Goal: Transaction & Acquisition: Purchase product/service

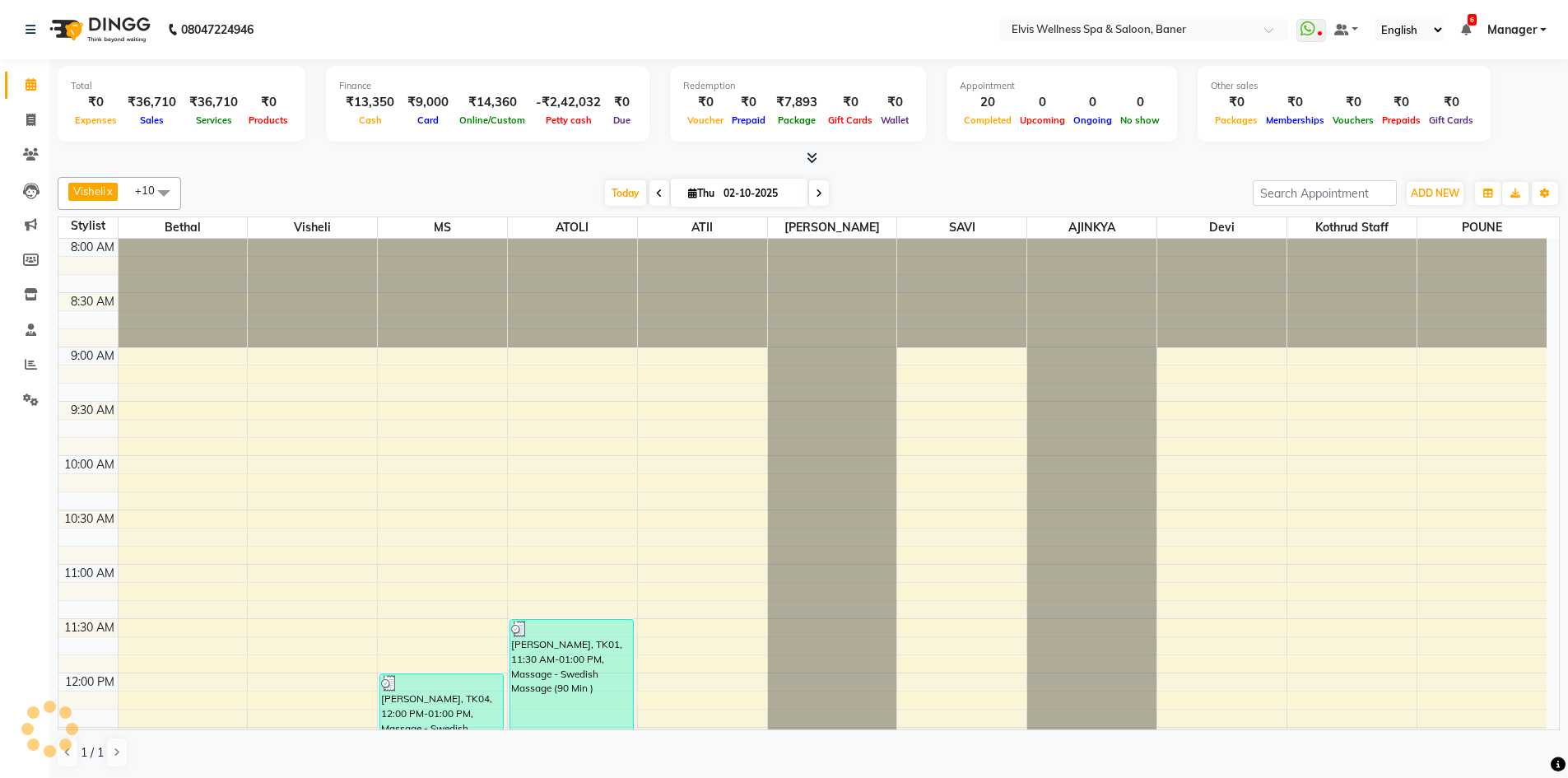
scroll to position [1030, 0]
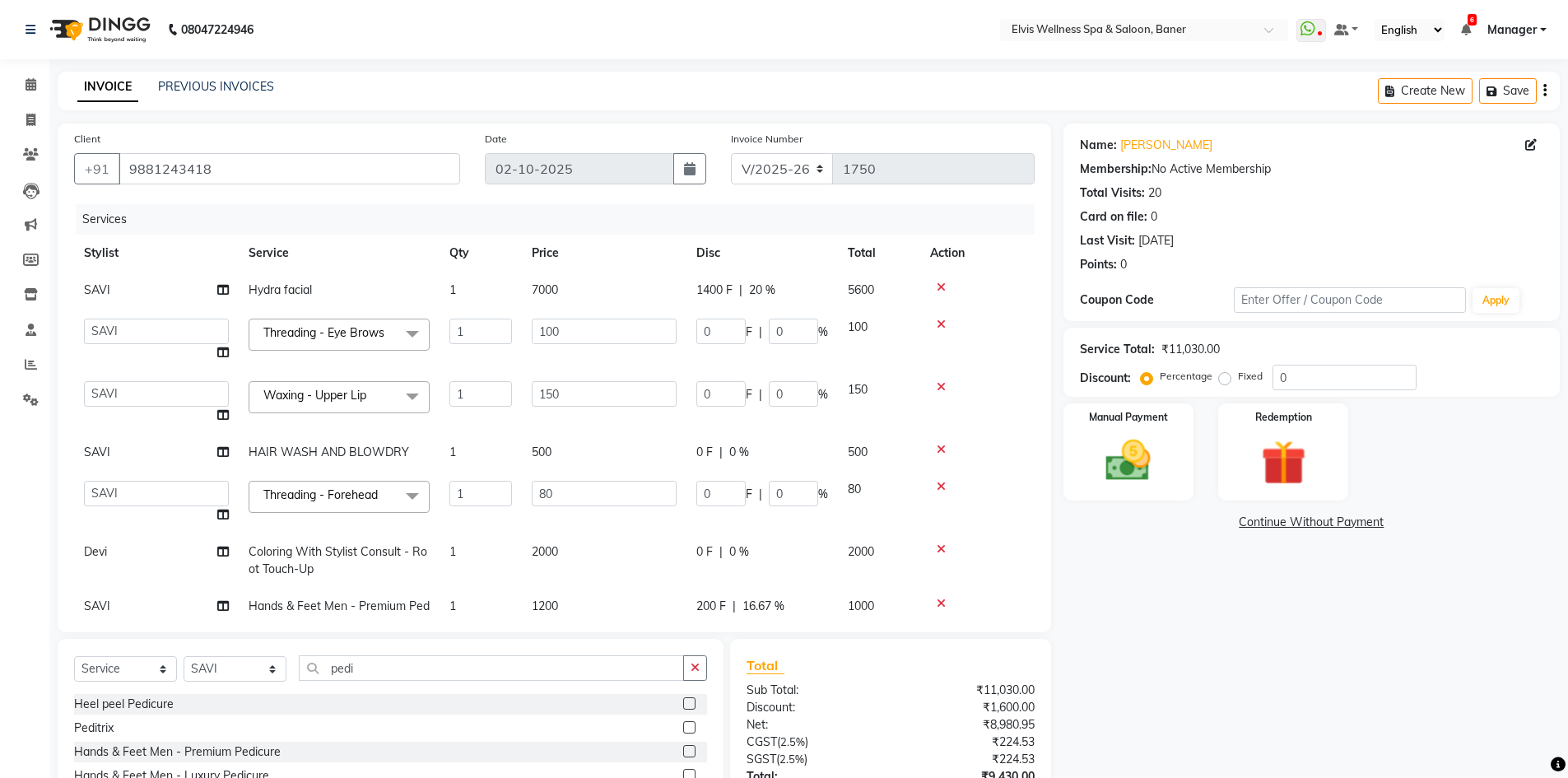
select select "5735"
select select "70674"
select select "service"
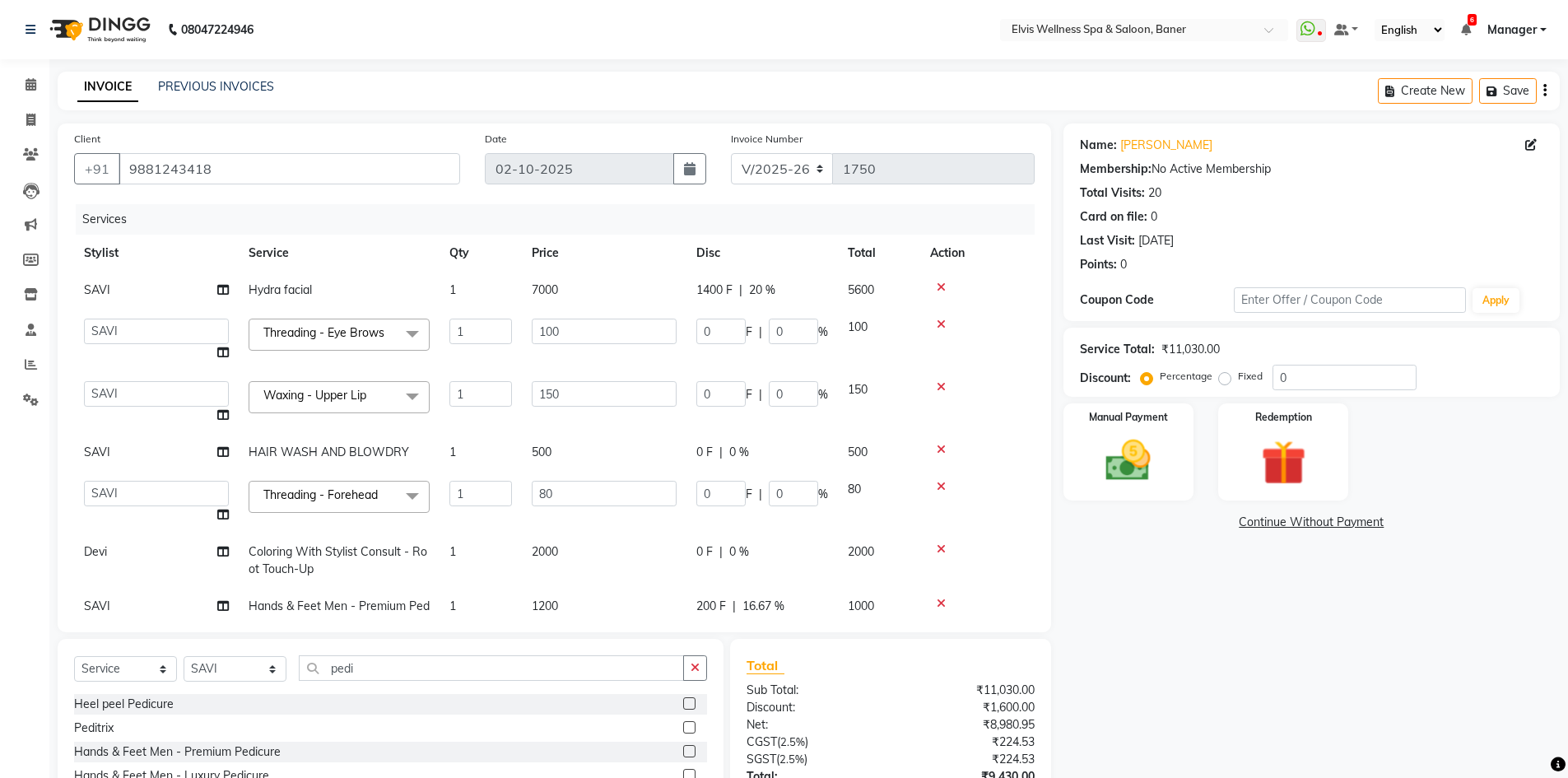
select select "70674"
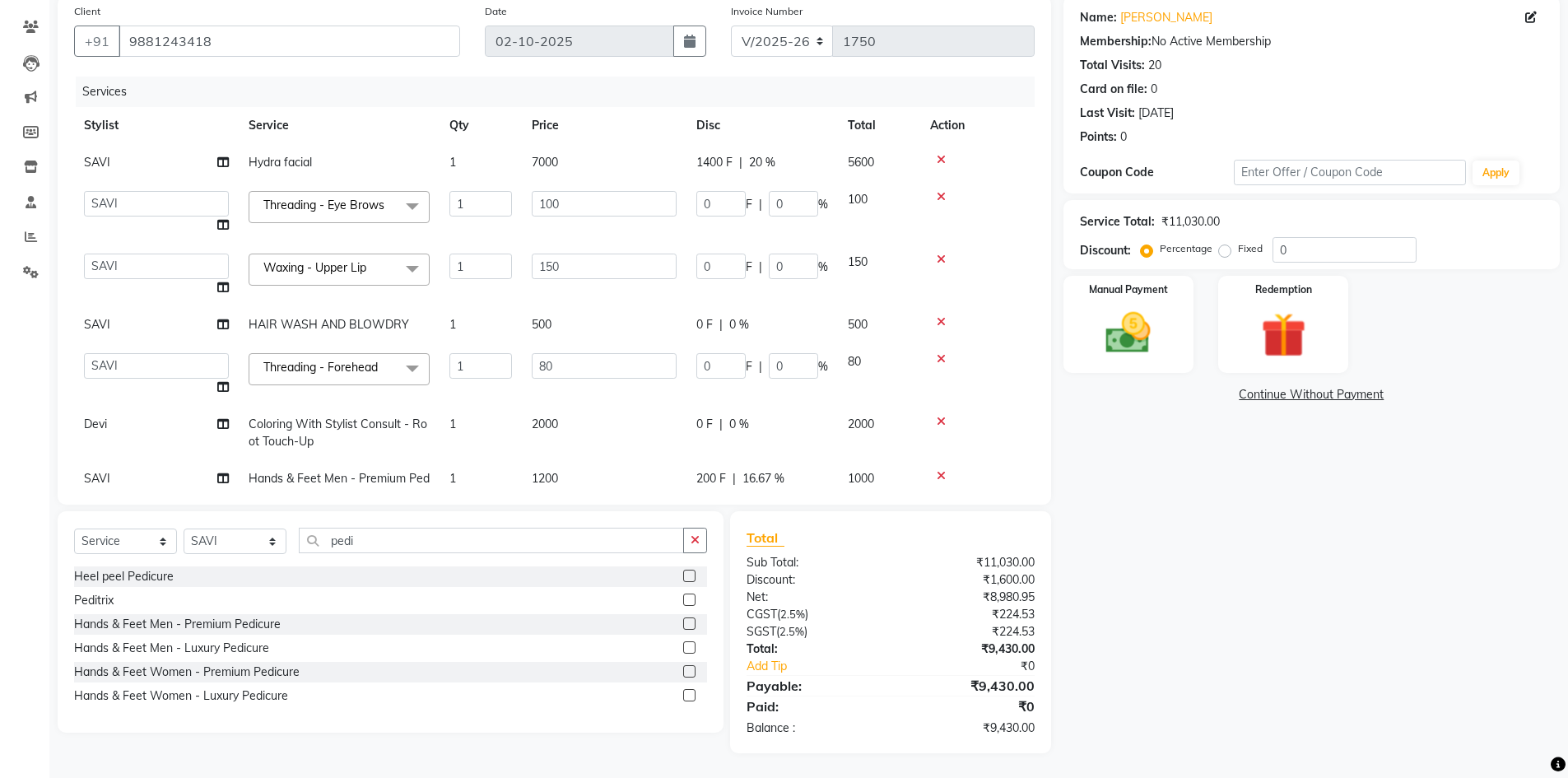
scroll to position [52, 0]
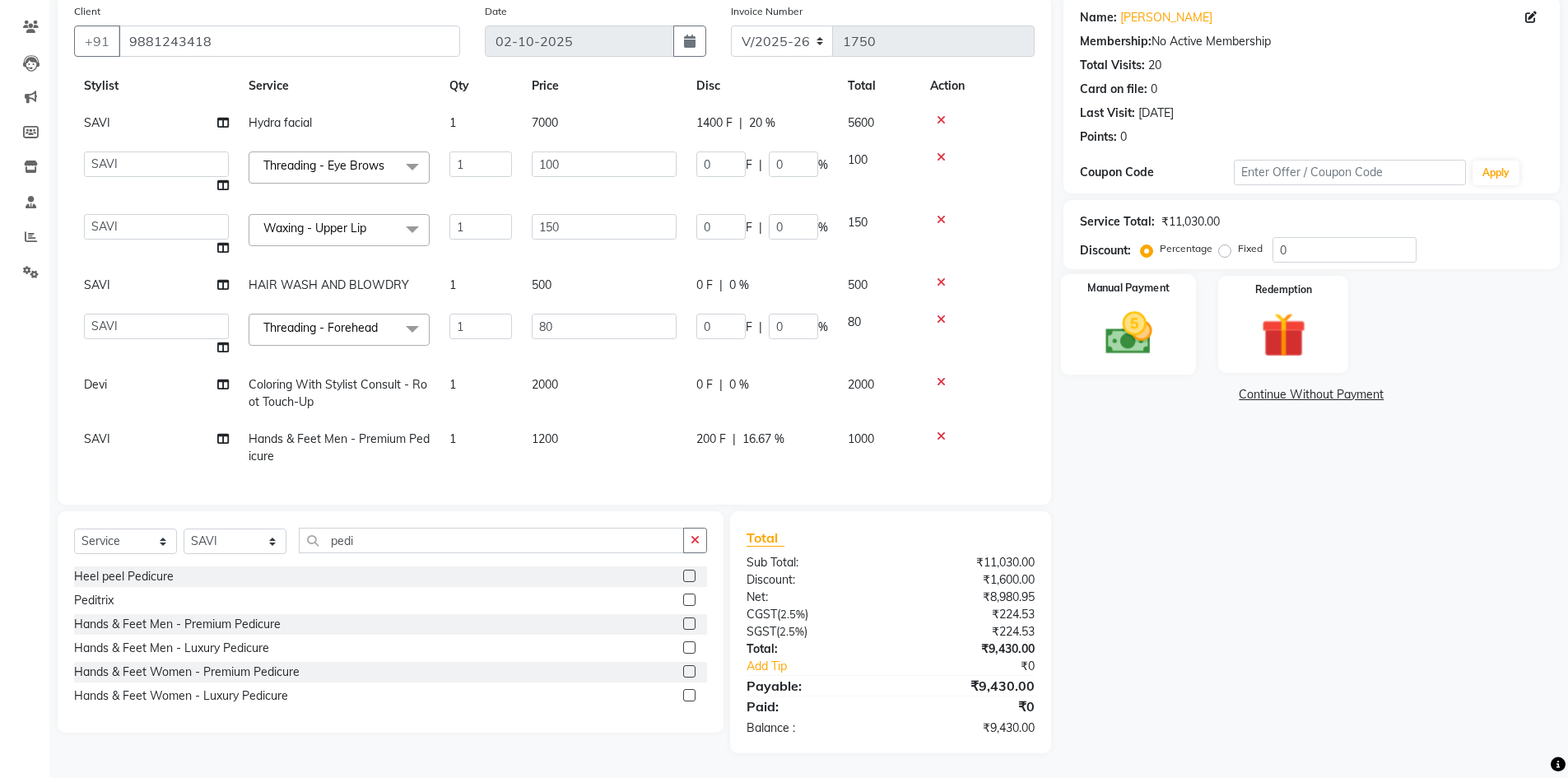
click at [1138, 322] on img at bounding box center [1128, 333] width 76 height 54
click at [1109, 332] on img at bounding box center [1128, 333] width 76 height 54
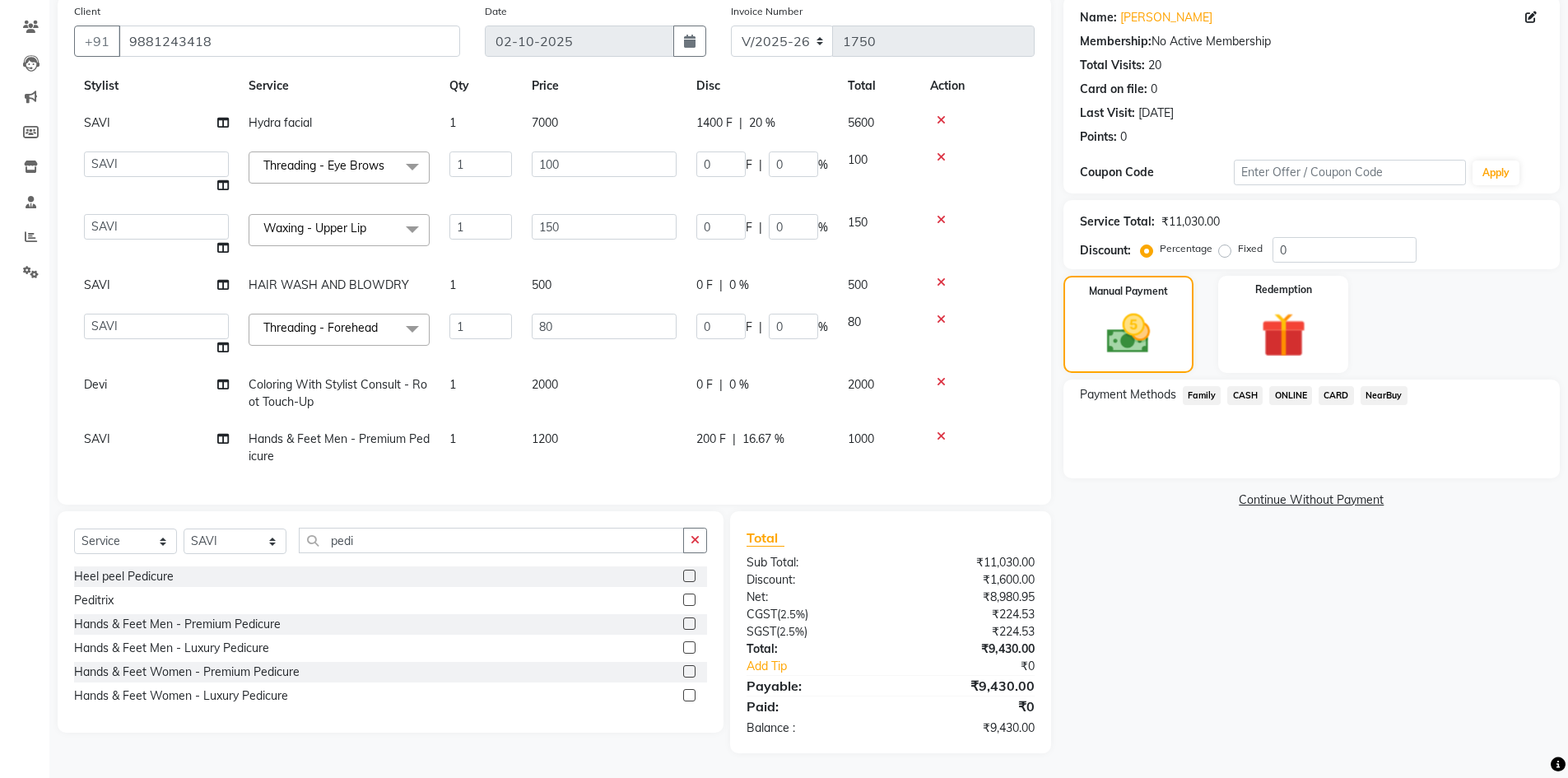
click at [1337, 395] on span "CARD" at bounding box center [1337, 395] width 35 height 19
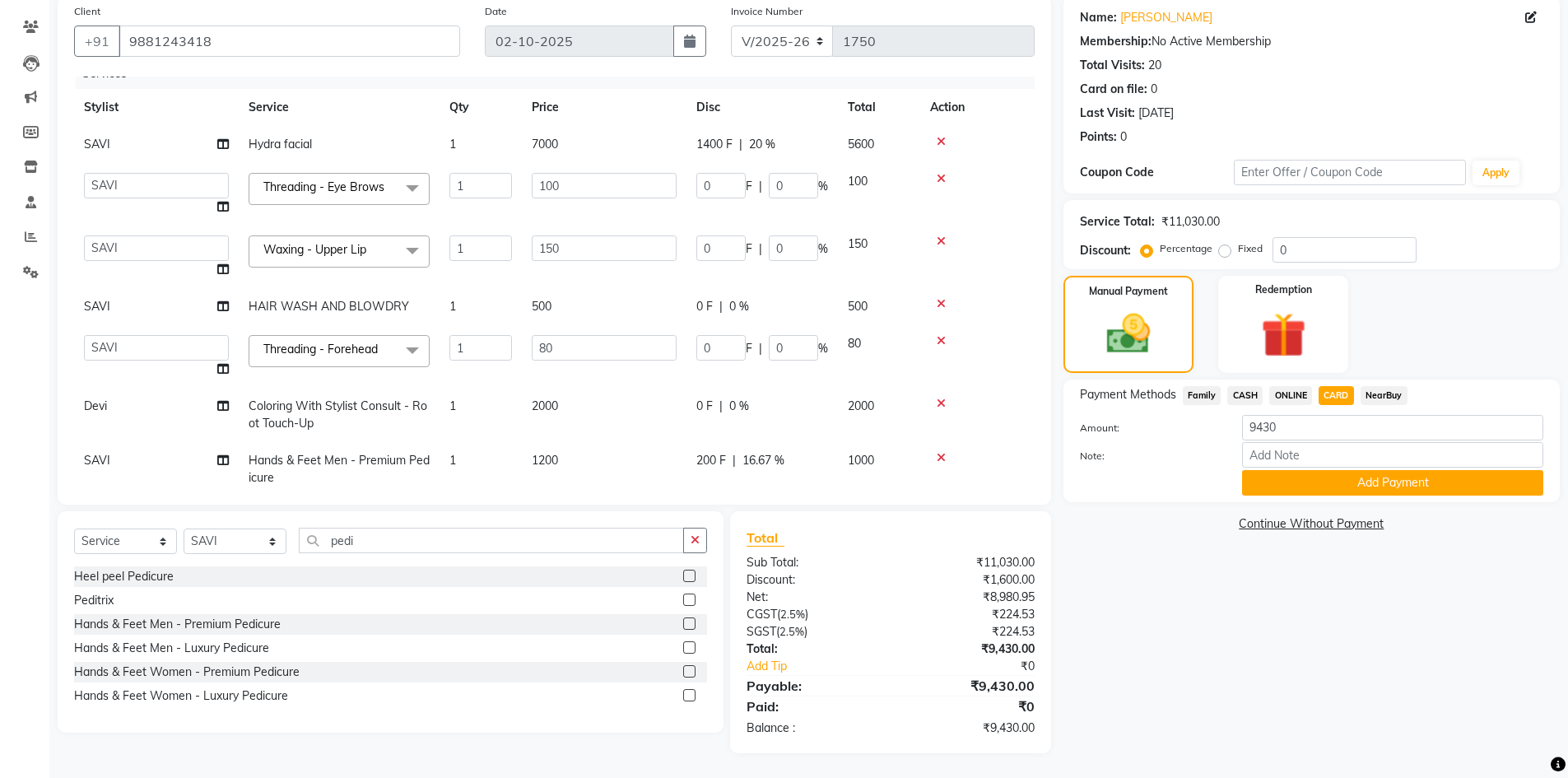
scroll to position [0, 0]
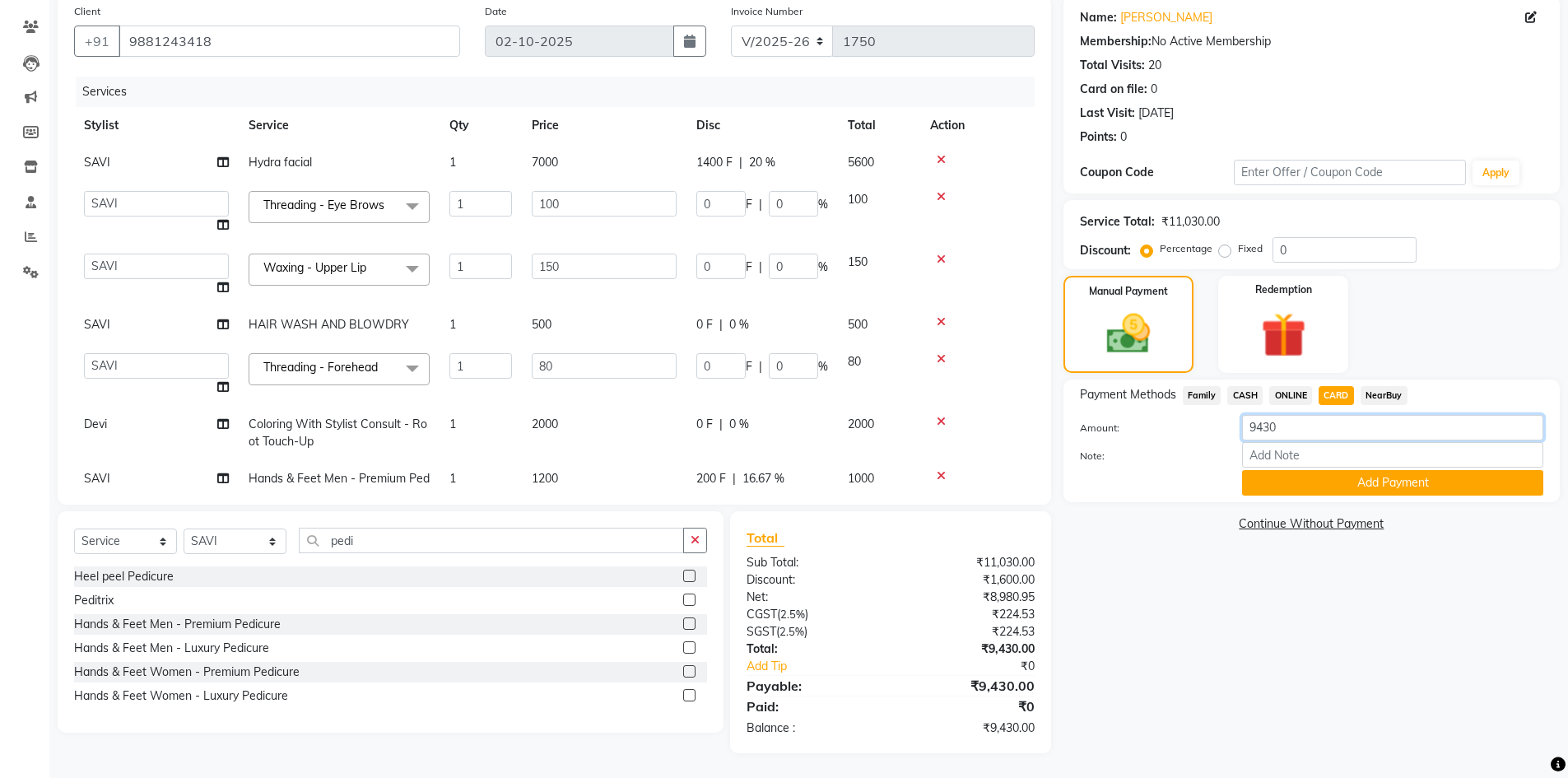
click at [1295, 436] on input "9430" at bounding box center [1391, 428] width 301 height 26
click at [712, 170] on span "1400 F" at bounding box center [714, 163] width 36 height 18
select select "70674"
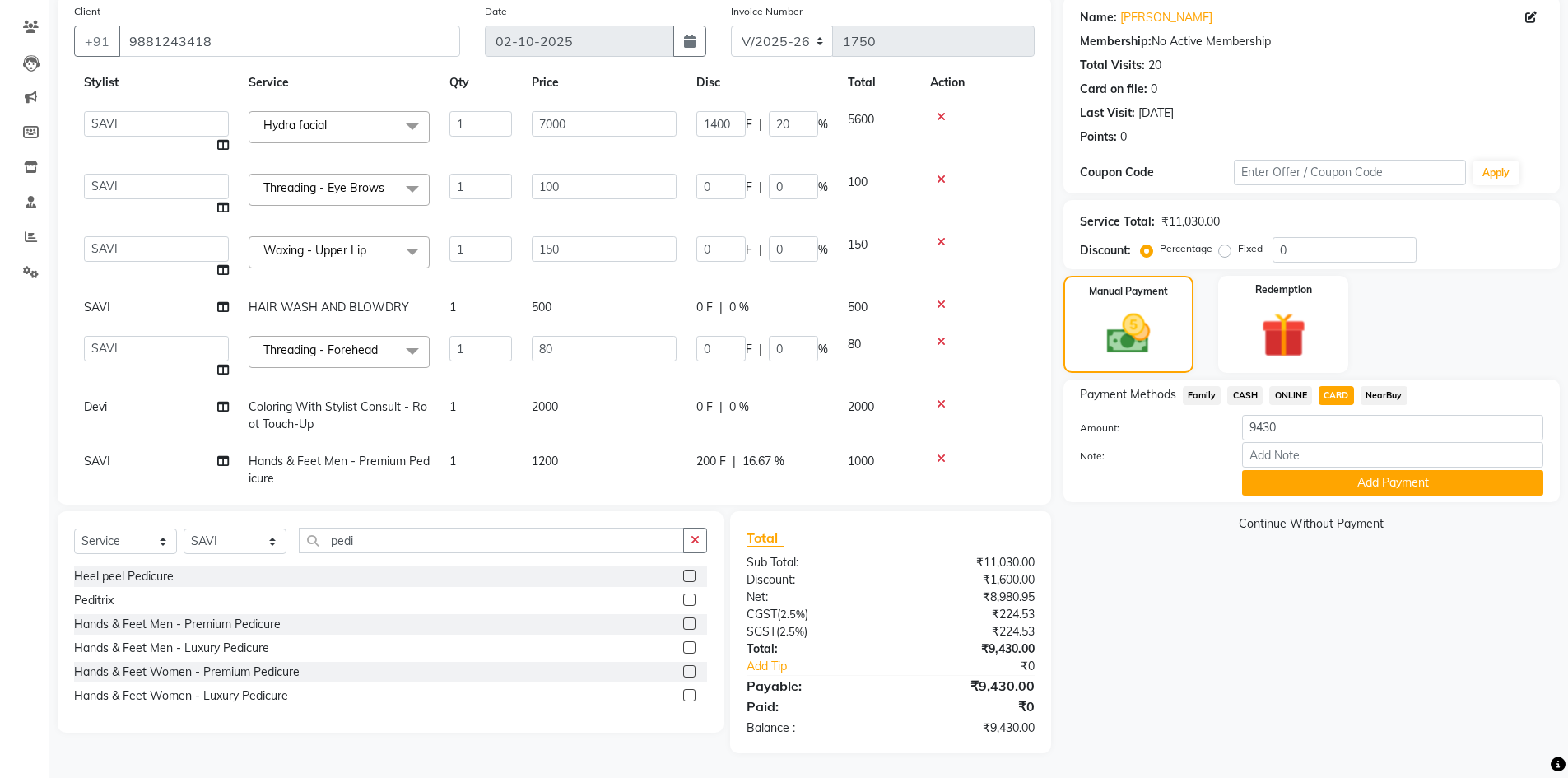
scroll to position [78, 0]
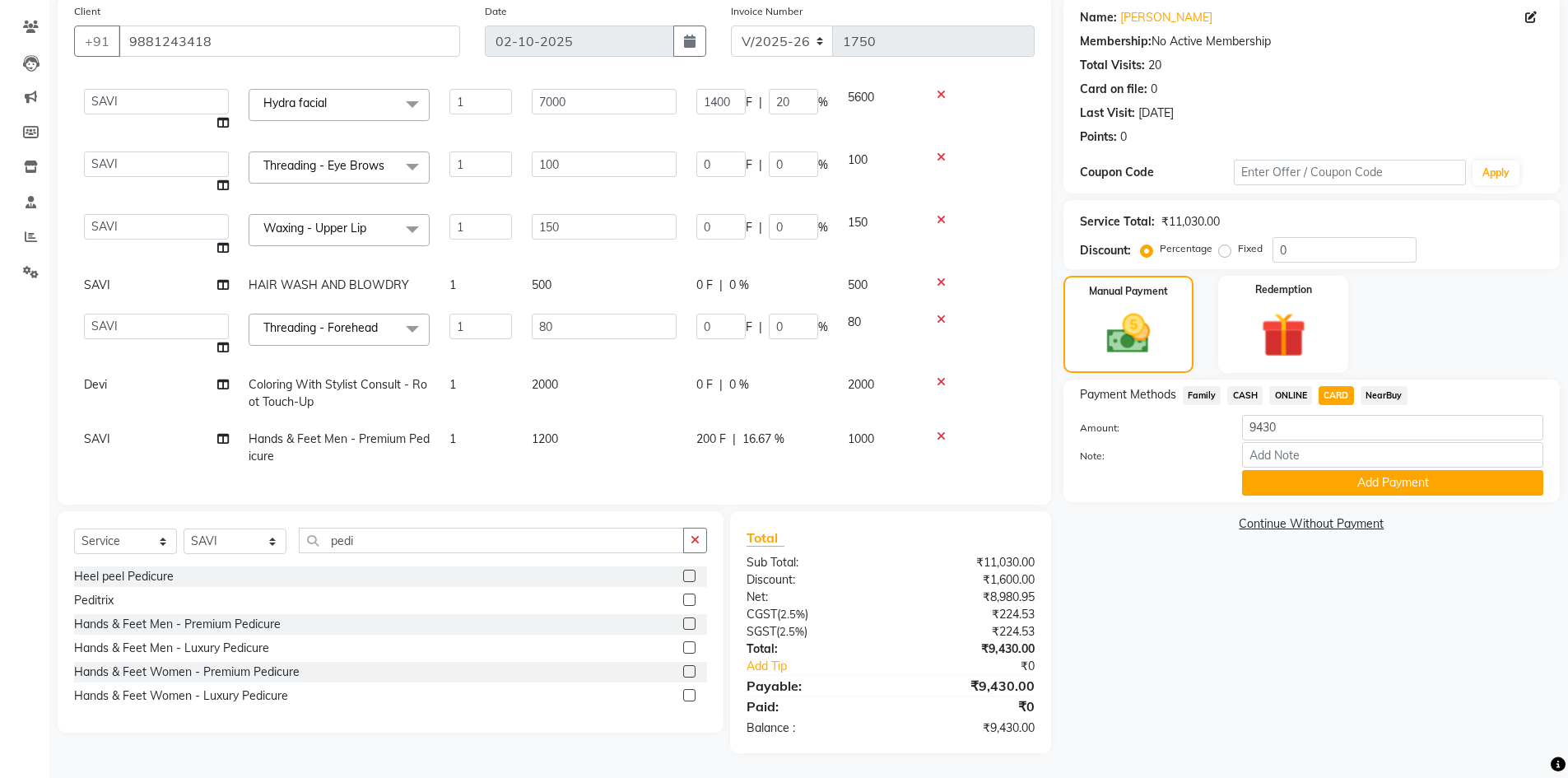
click at [586, 267] on td "500" at bounding box center [604, 285] width 165 height 37
select select "70674"
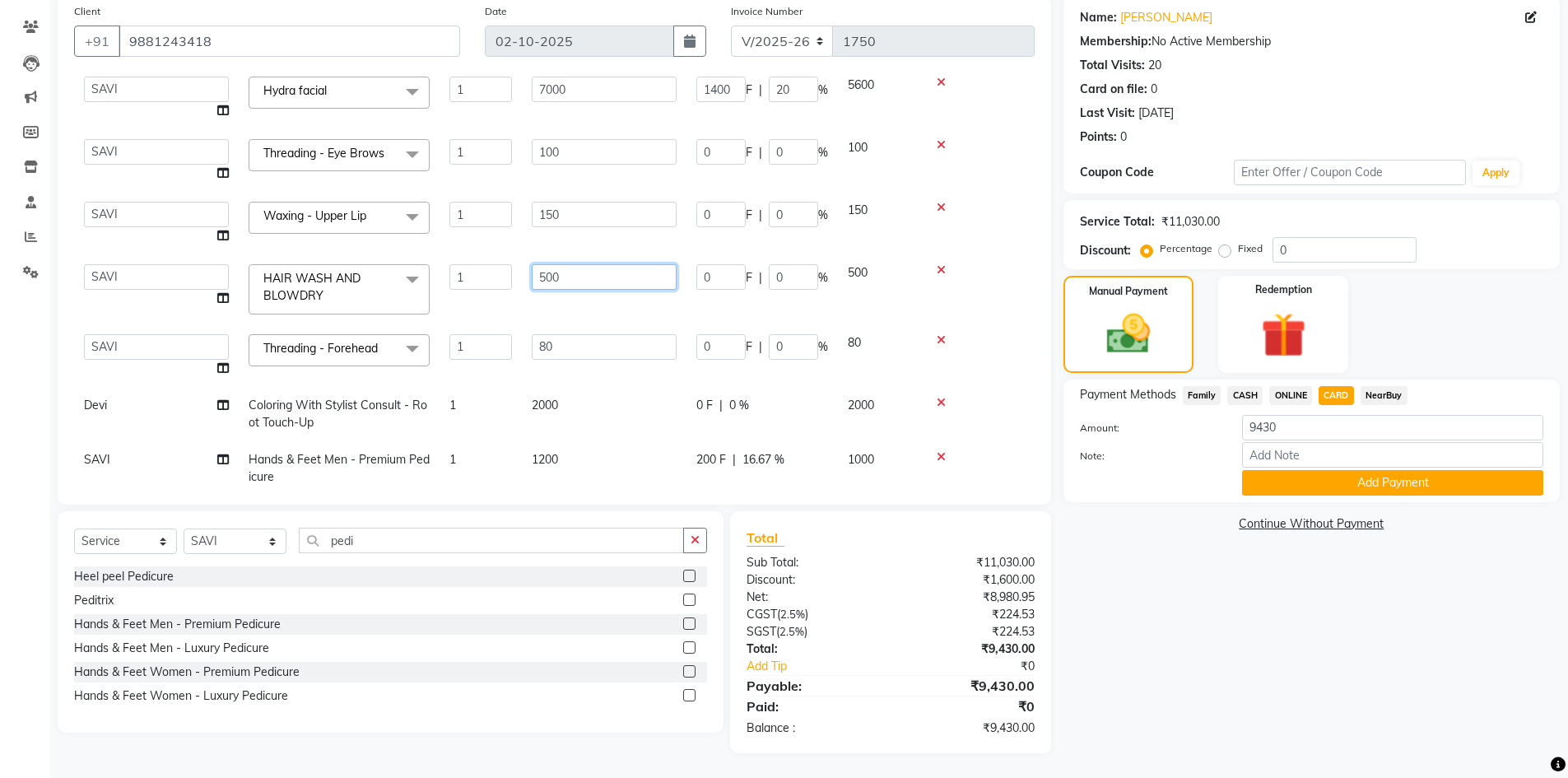
click at [591, 282] on input "500" at bounding box center [604, 277] width 145 height 26
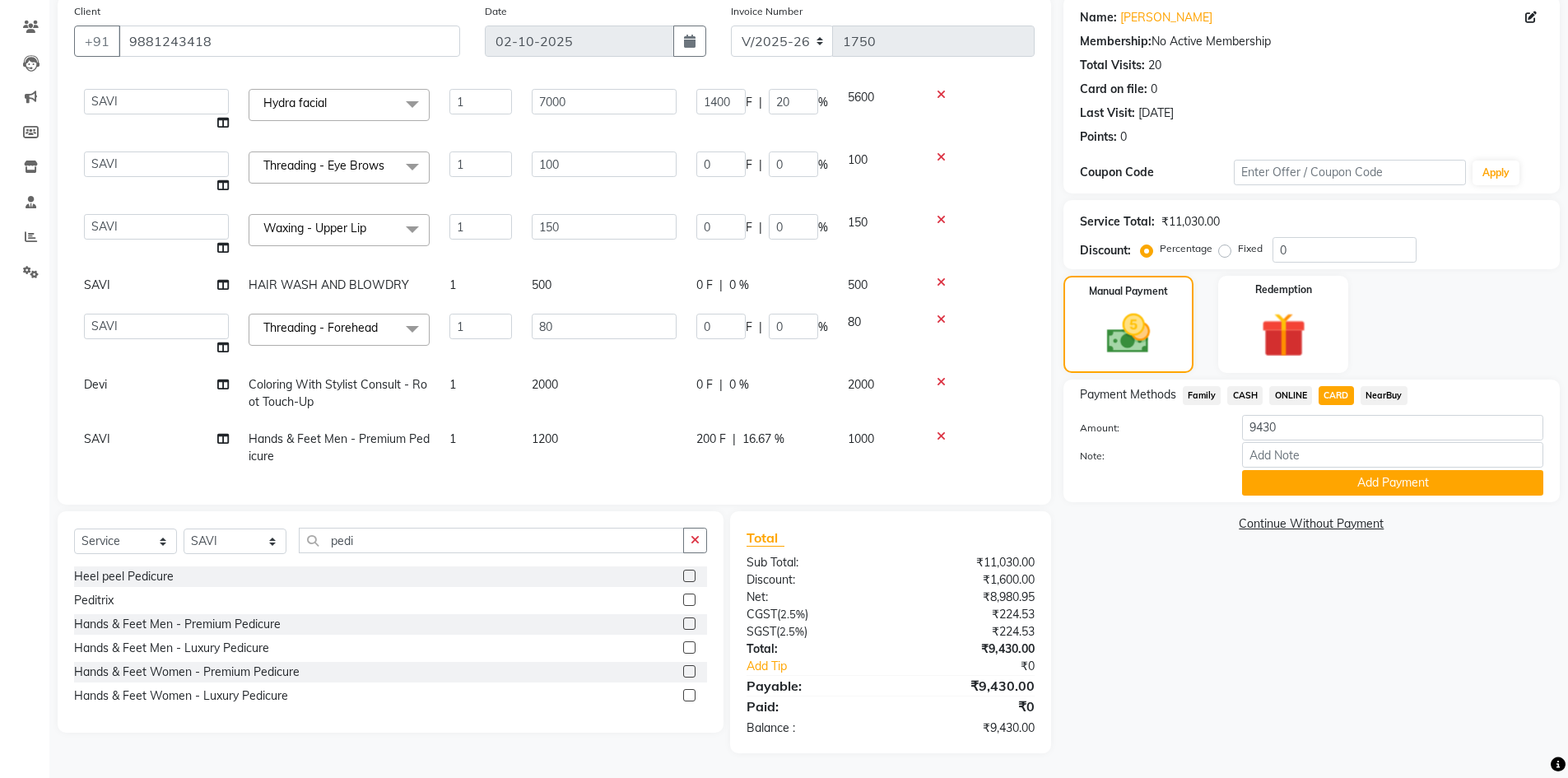
click at [940, 277] on icon at bounding box center [940, 283] width 9 height 12
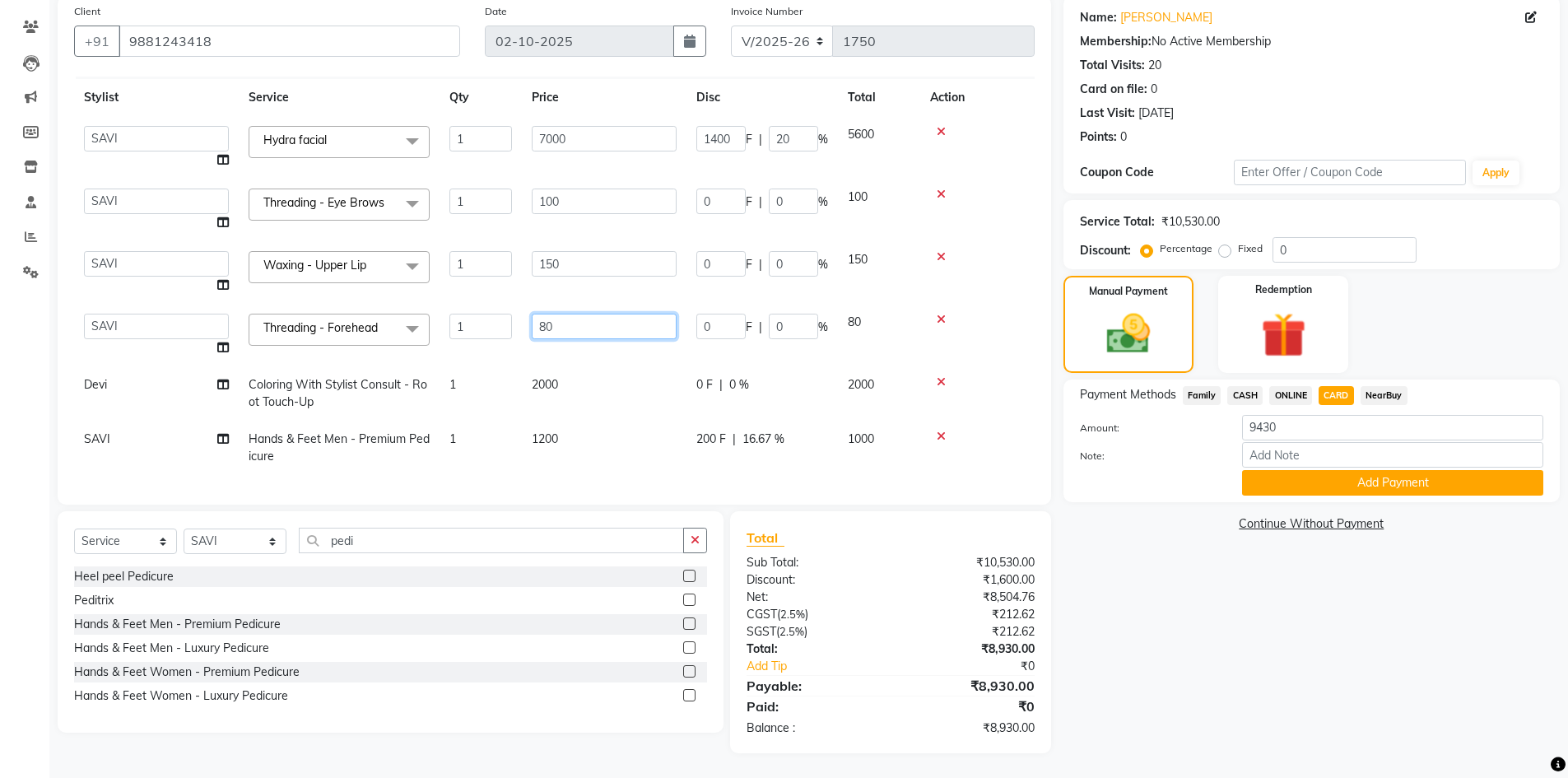
click at [596, 321] on input "80" at bounding box center [604, 327] width 145 height 26
type input "8"
type input "100"
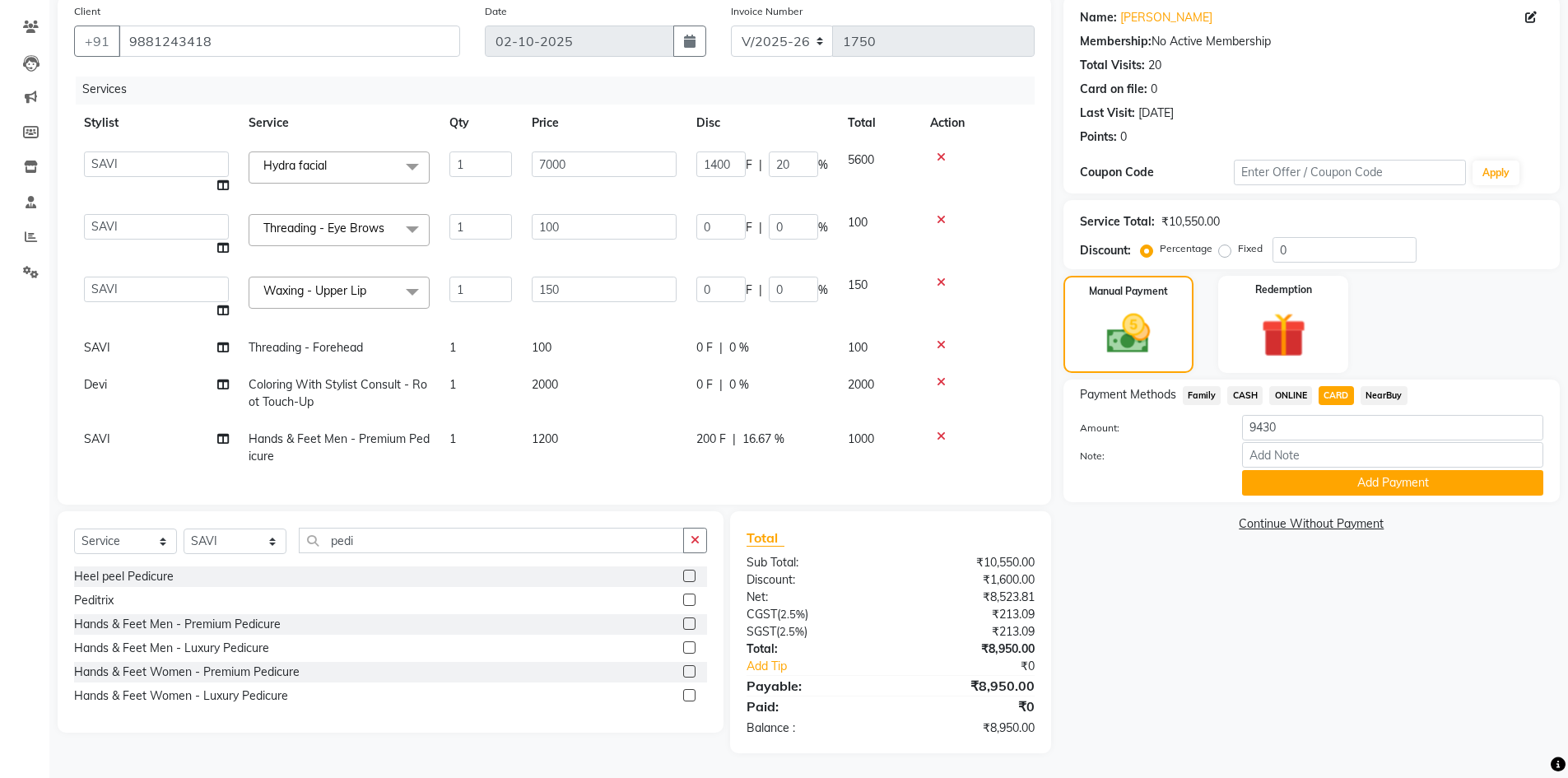
click at [631, 353] on td "100" at bounding box center [604, 348] width 165 height 37
select select "70674"
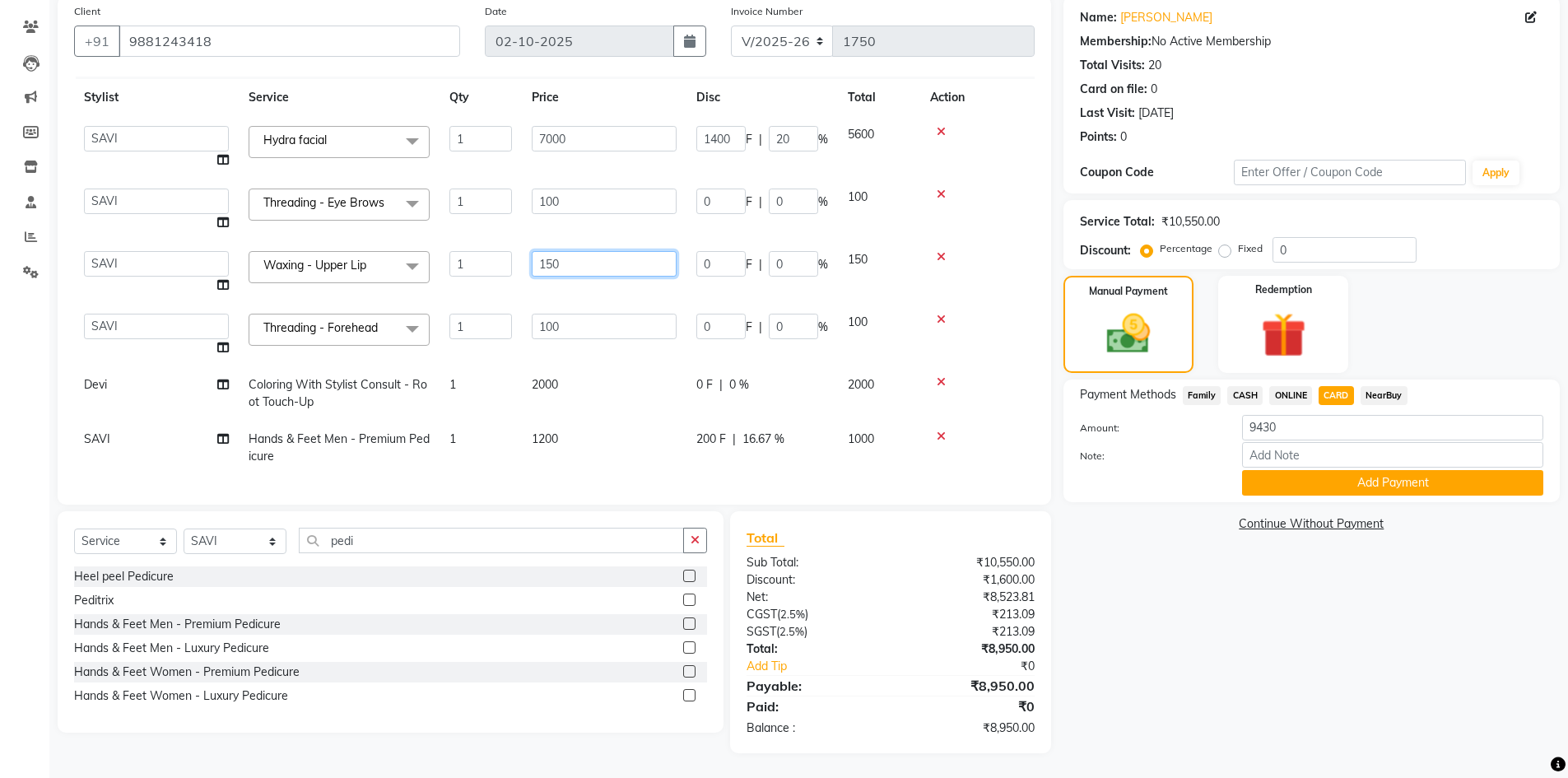
click at [587, 251] on input "150" at bounding box center [604, 264] width 145 height 26
type input "1"
type input "200"
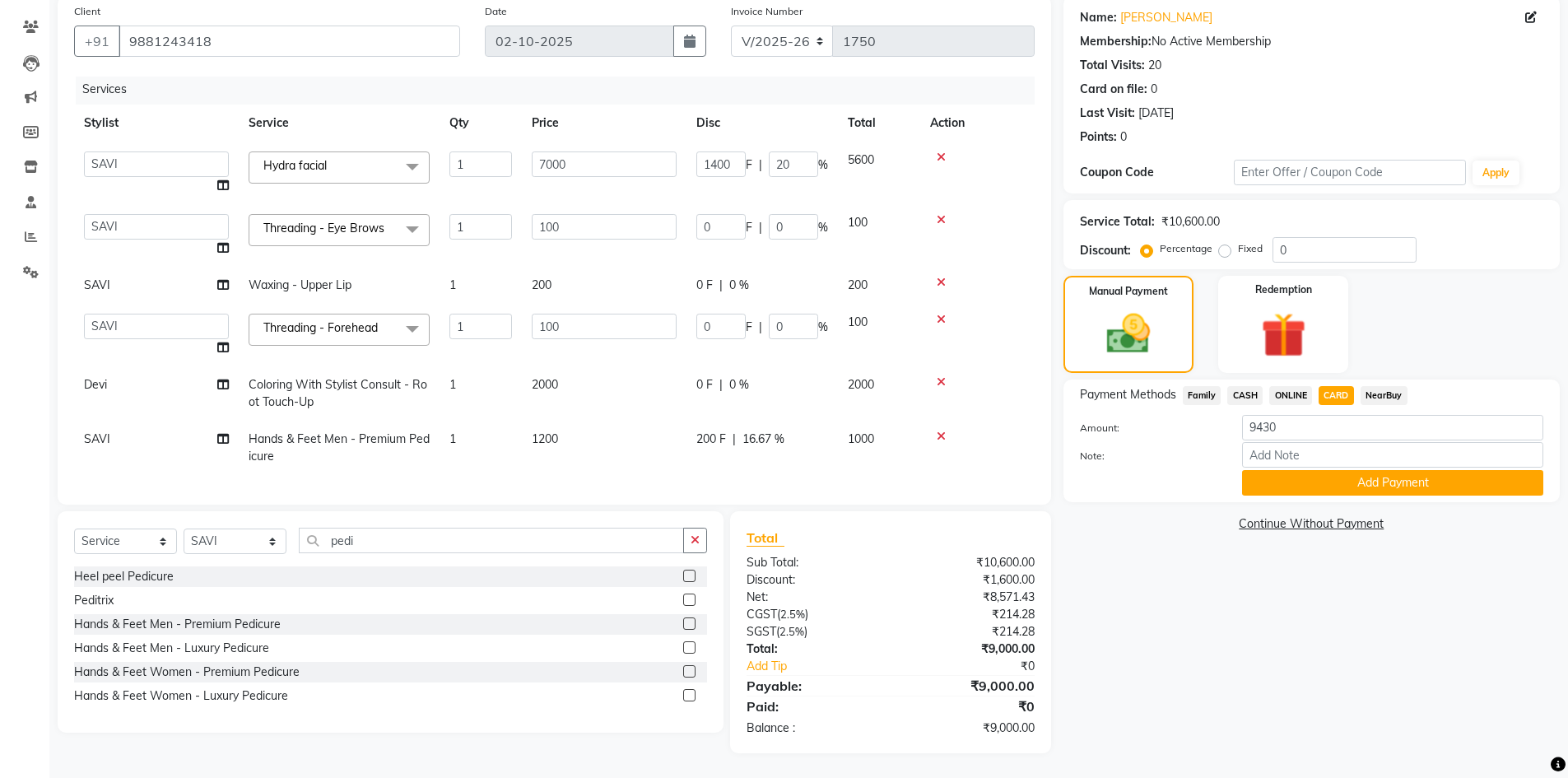
click at [556, 280] on td "200" at bounding box center [604, 285] width 165 height 37
select select "70674"
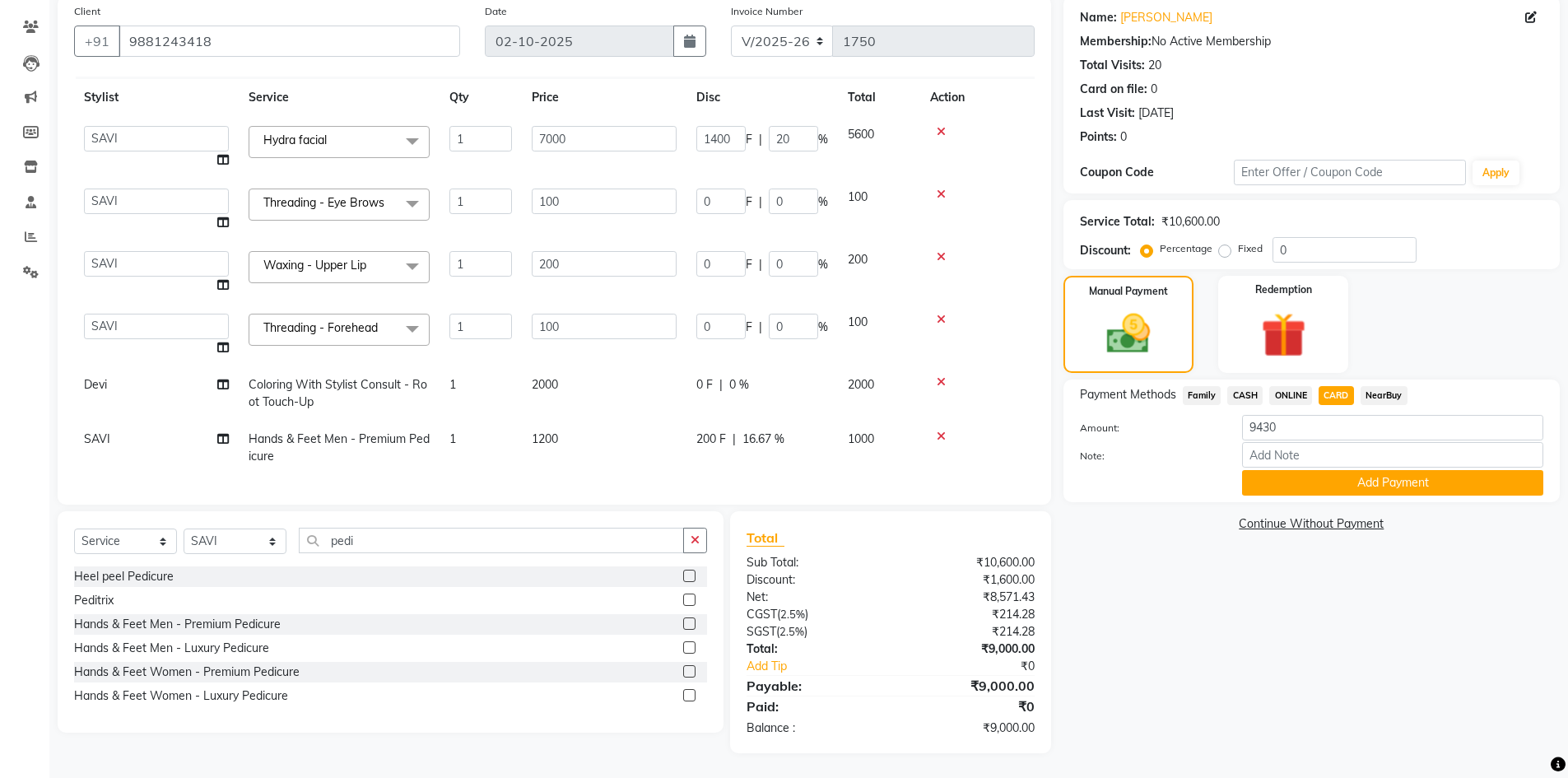
click at [1294, 399] on span "ONLINE" at bounding box center [1290, 395] width 43 height 19
type input "9000"
click at [1322, 401] on span "CARD" at bounding box center [1337, 395] width 35 height 19
click at [1307, 490] on button "Add Payment" at bounding box center [1391, 483] width 301 height 26
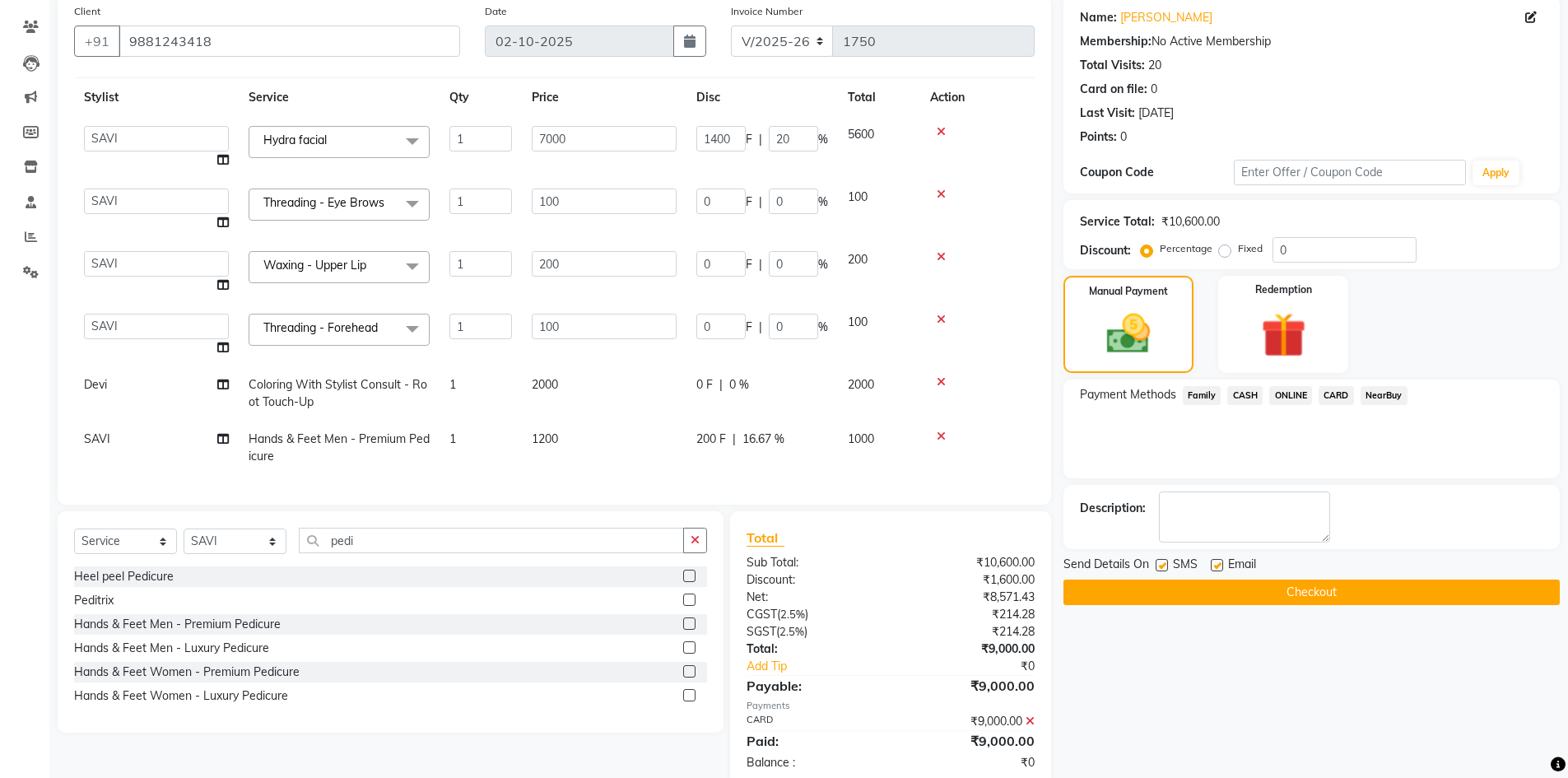
click at [1213, 559] on label at bounding box center [1217, 565] width 13 height 13
click at [1213, 561] on input "checkbox" at bounding box center [1216, 566] width 11 height 11
checkbox input "false"
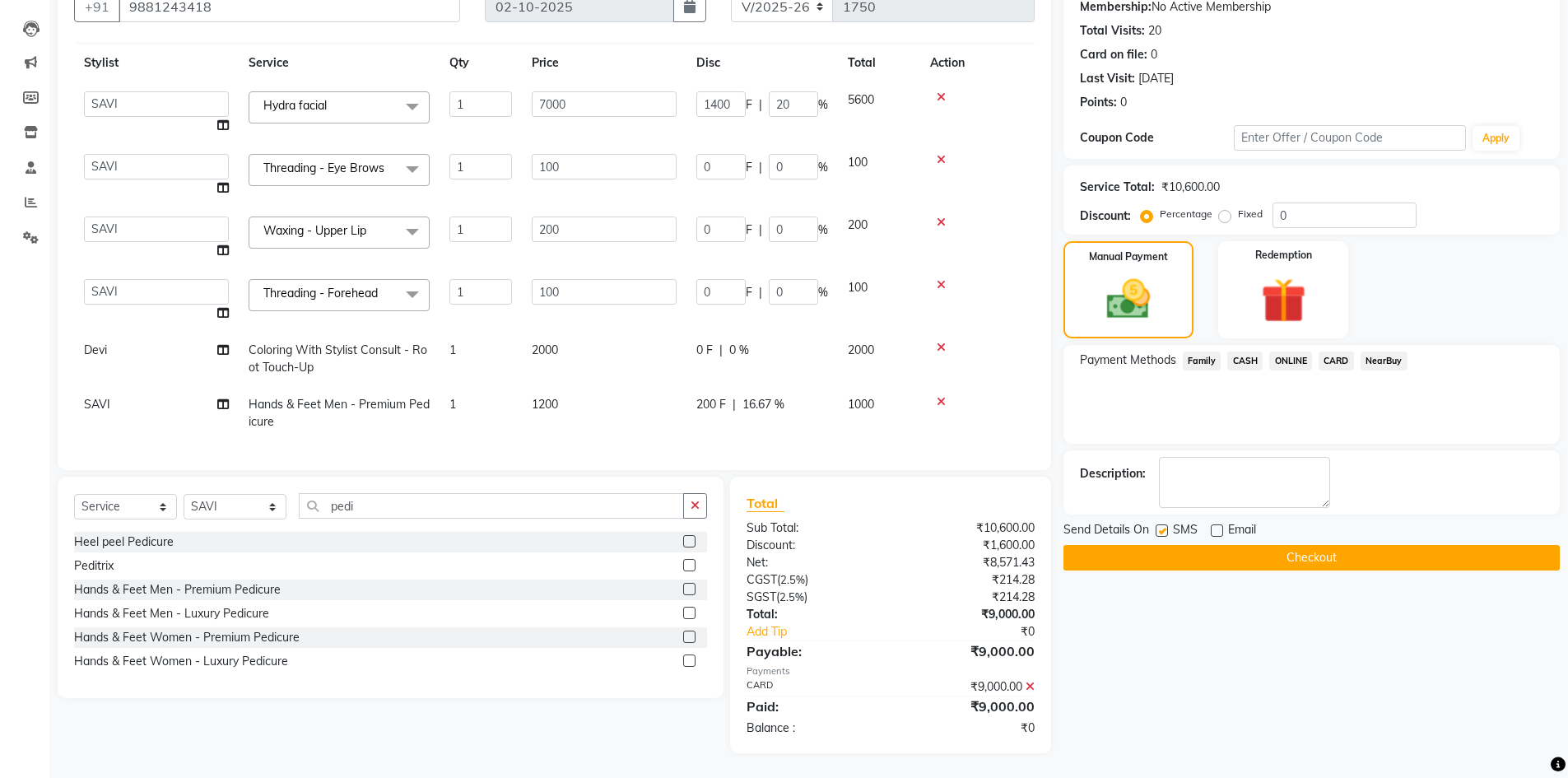
click at [1161, 531] on label at bounding box center [1161, 531] width 13 height 13
click at [1161, 531] on input "checkbox" at bounding box center [1160, 531] width 11 height 11
checkbox input "false"
click at [1219, 559] on button "Checkout" at bounding box center [1311, 558] width 496 height 26
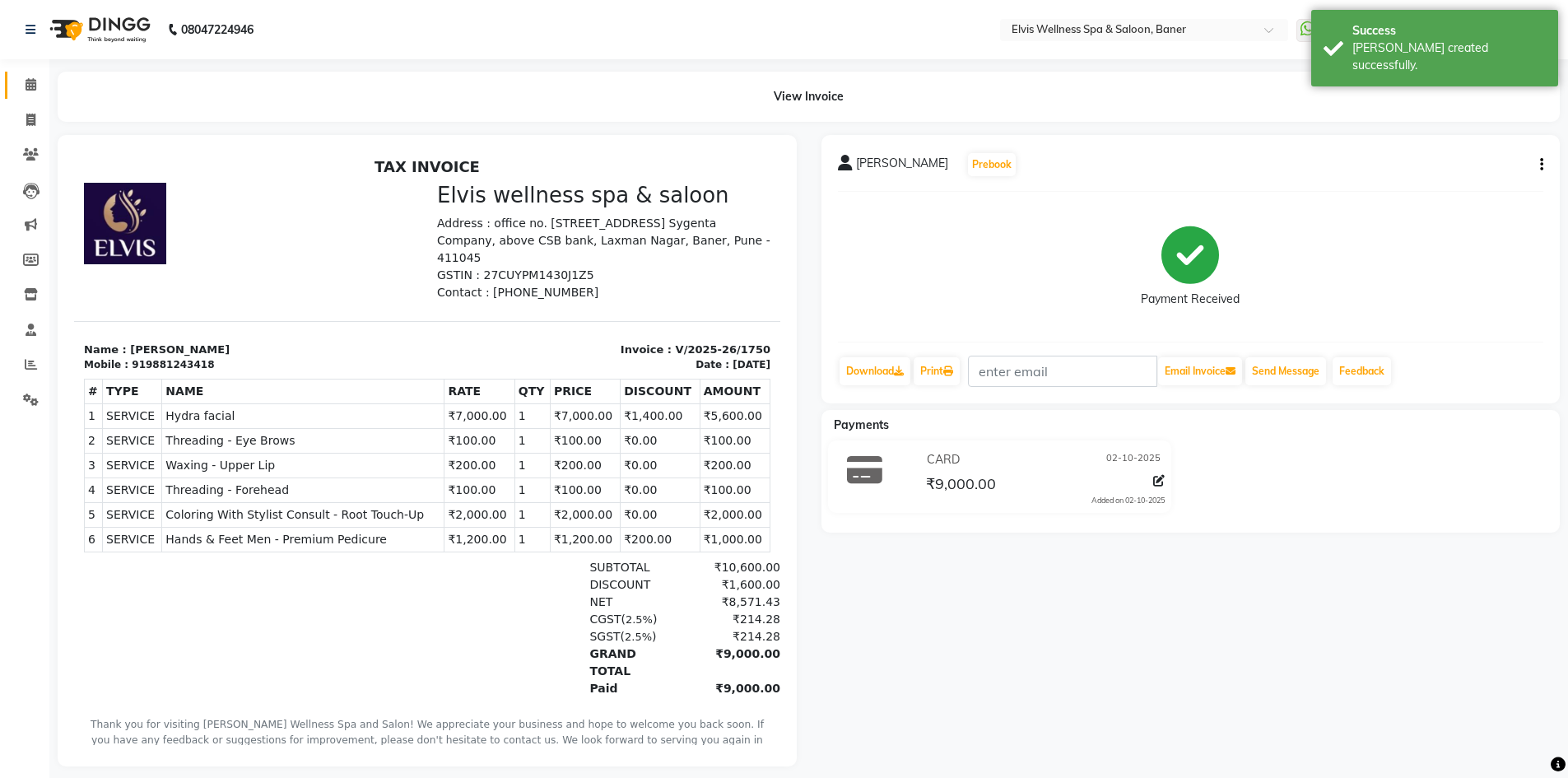
drag, startPoint x: 46, startPoint y: 89, endPoint x: 35, endPoint y: 89, distance: 11.0
click at [43, 89] on app-home "08047224946 Select Location × Elvis Wellness Spa & Saloon, Baner WhatsApp Statu…" at bounding box center [784, 395] width 1568 height 792
drag, startPoint x: 33, startPoint y: 89, endPoint x: 44, endPoint y: 197, distance: 108.6
click at [32, 92] on span at bounding box center [30, 84] width 28 height 19
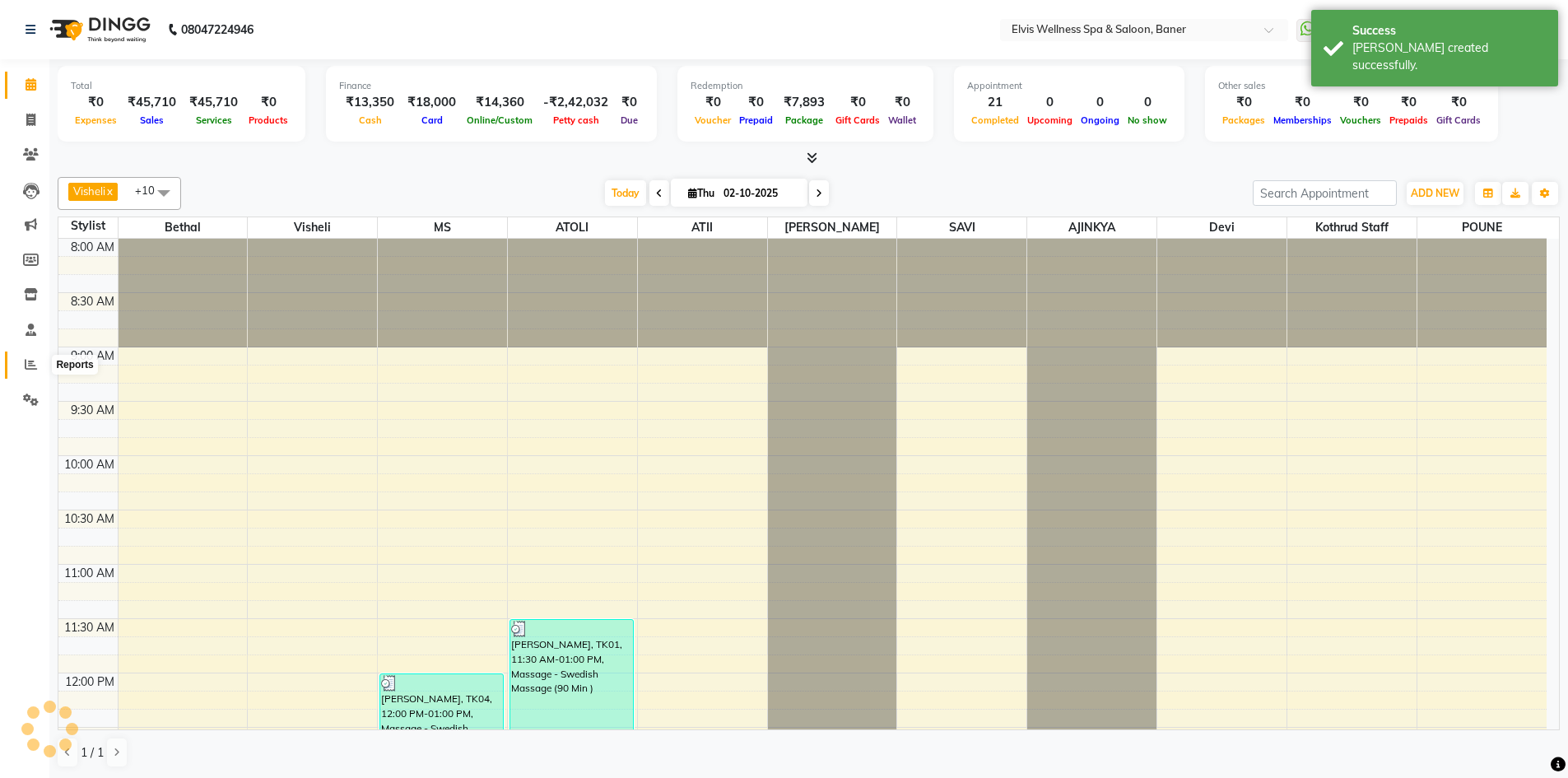
click at [33, 369] on icon at bounding box center [30, 364] width 13 height 13
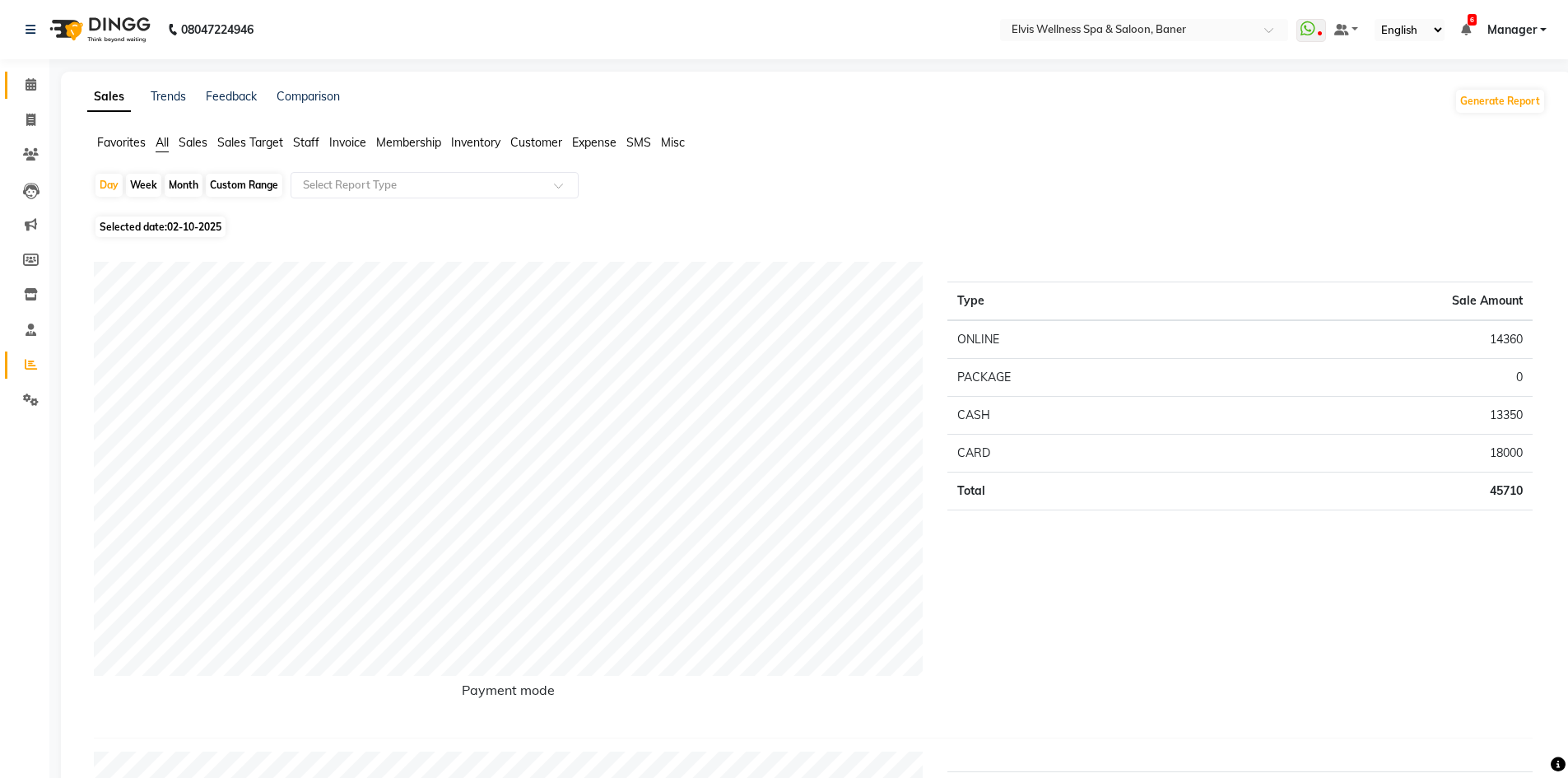
click at [16, 86] on link "Calendar" at bounding box center [25, 85] width 39 height 27
